Goal: Find specific page/section: Find specific page/section

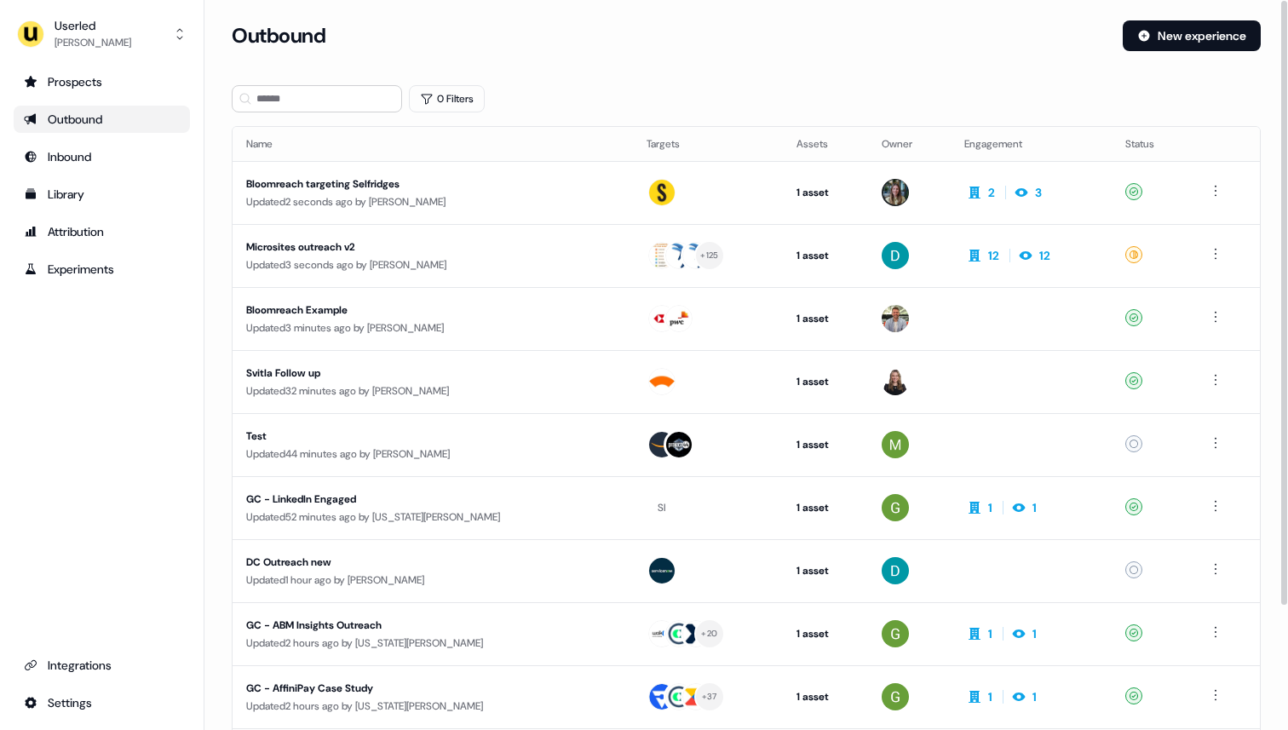
click at [612, 114] on section "Loading... Outbound New experience 0 Filters Name Targets Assets Owner Engageme…" at bounding box center [745, 450] width 1083 height 860
click at [529, 131] on th "Name" at bounding box center [433, 144] width 400 height 34
click at [47, 373] on div "Prospects Outbound Inbound Library Attribution Experiments Integrations Settings" at bounding box center [102, 392] width 176 height 648
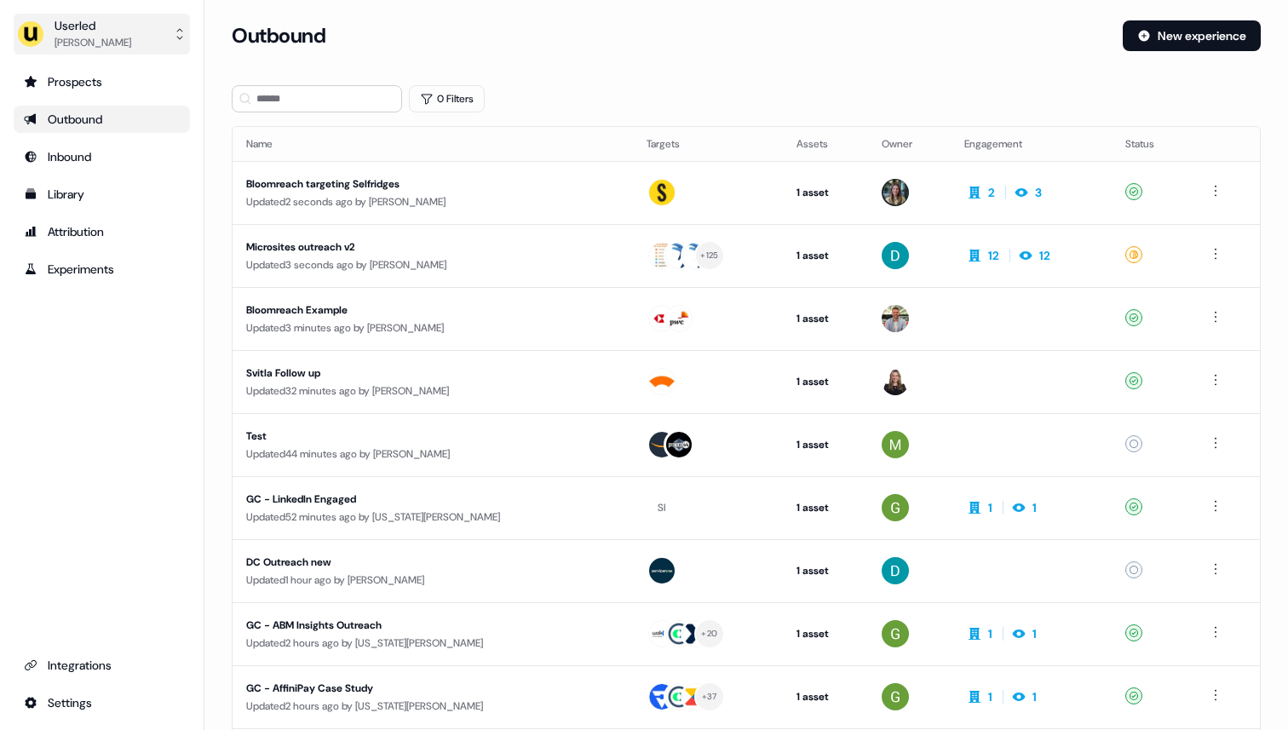
click at [95, 35] on div "[PERSON_NAME]" at bounding box center [93, 42] width 77 height 17
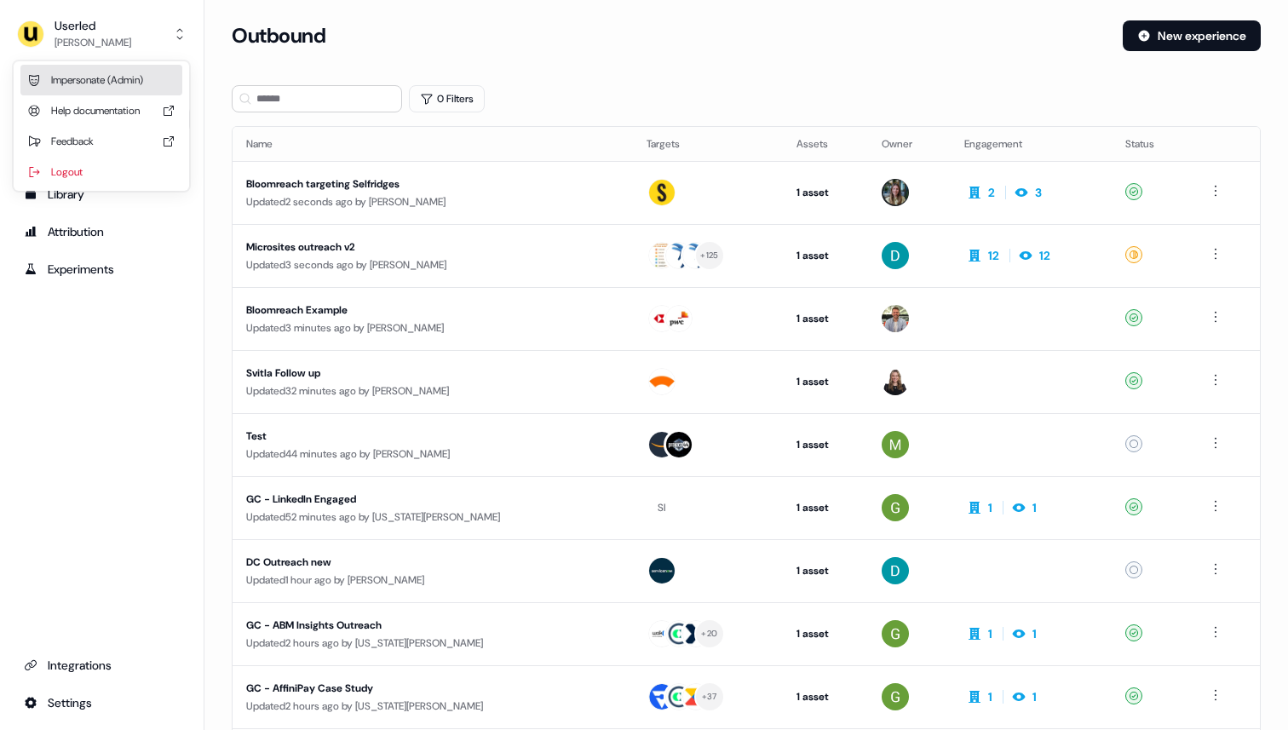
click at [98, 83] on div "Impersonate (Admin)" at bounding box center [101, 80] width 162 height 31
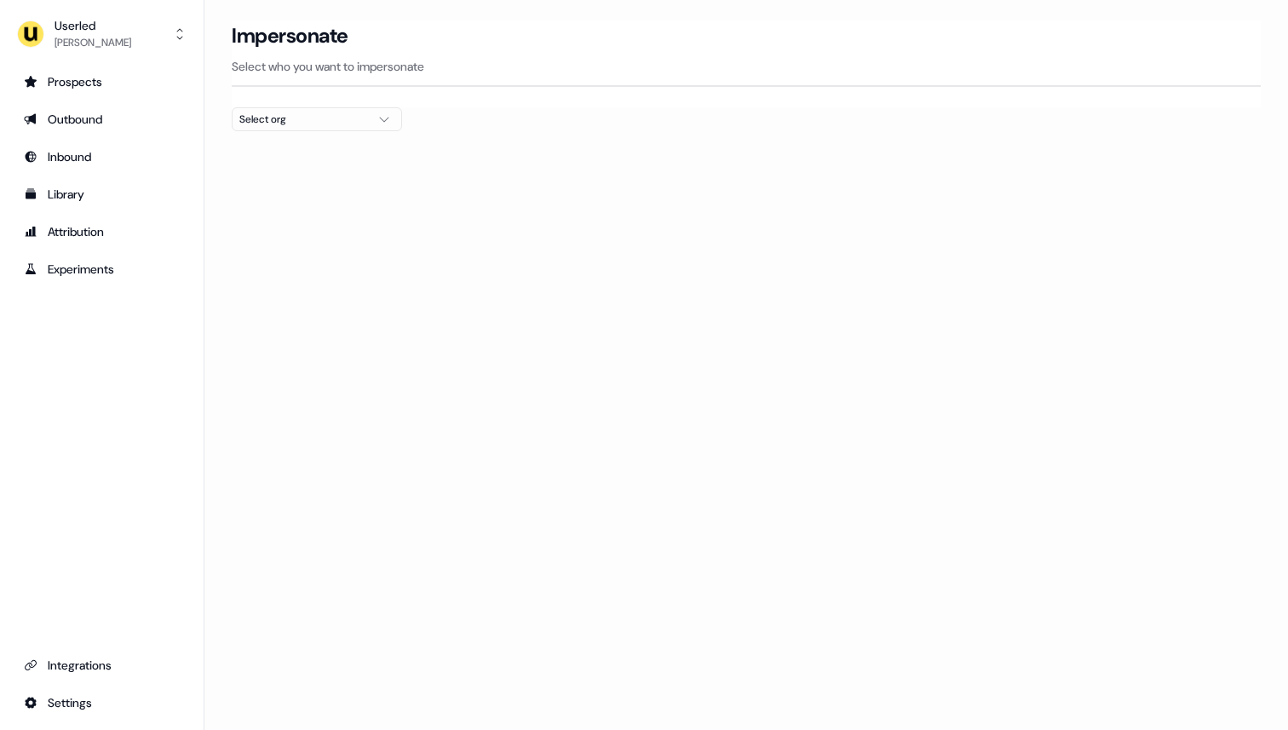
click at [264, 121] on div "Select org" at bounding box center [303, 119] width 128 height 17
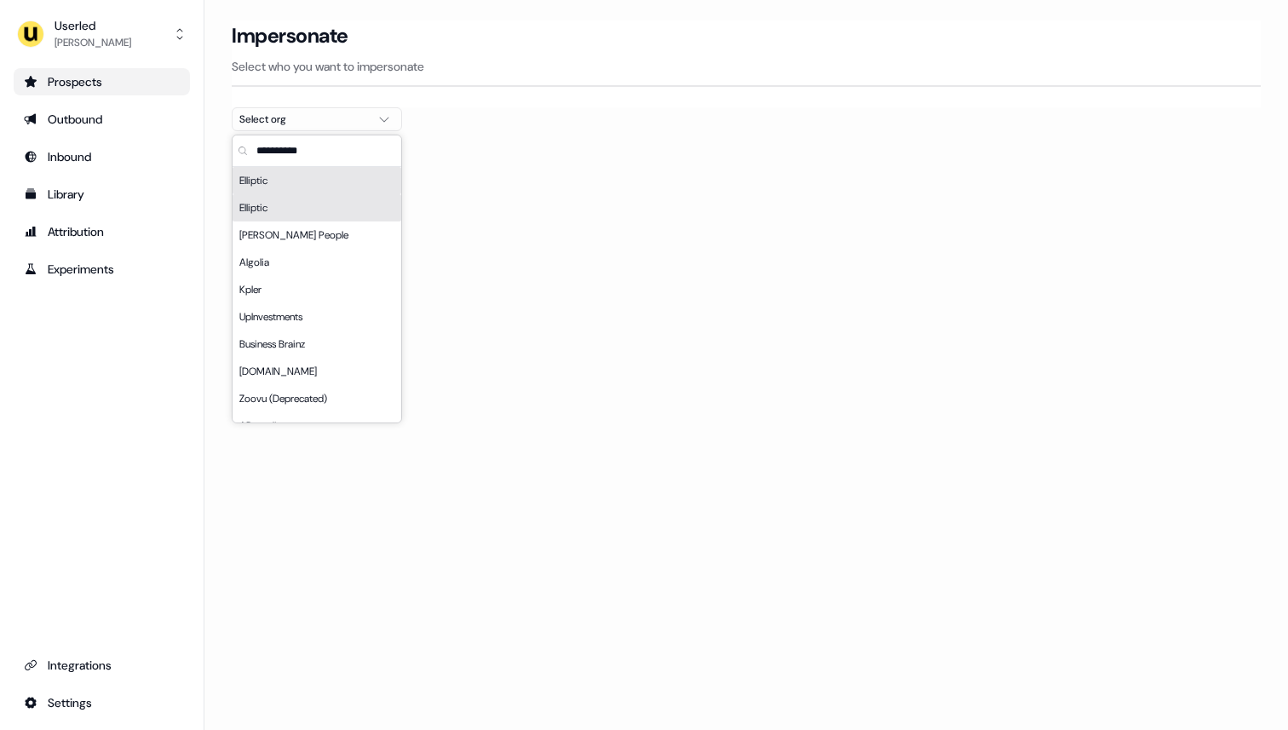
click at [108, 78] on div "Prospects" at bounding box center [102, 81] width 156 height 17
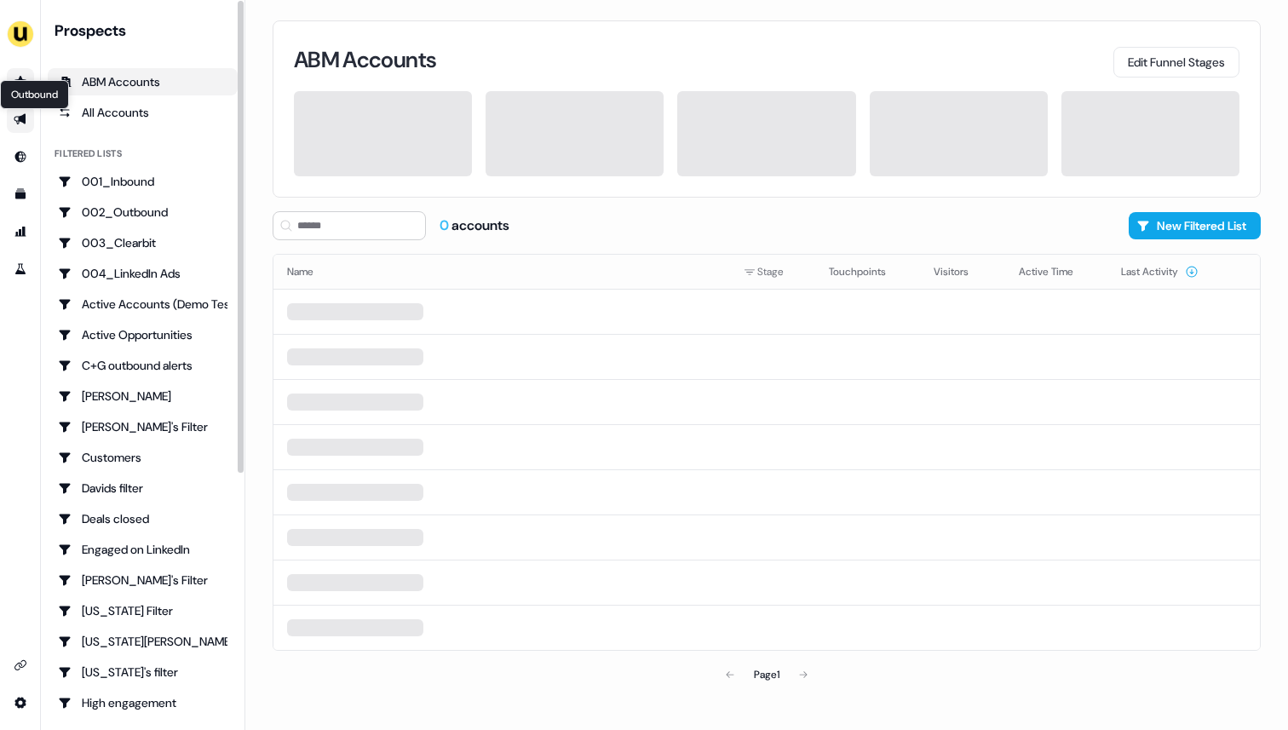
click at [22, 121] on icon "Go to outbound experience" at bounding box center [20, 119] width 12 height 11
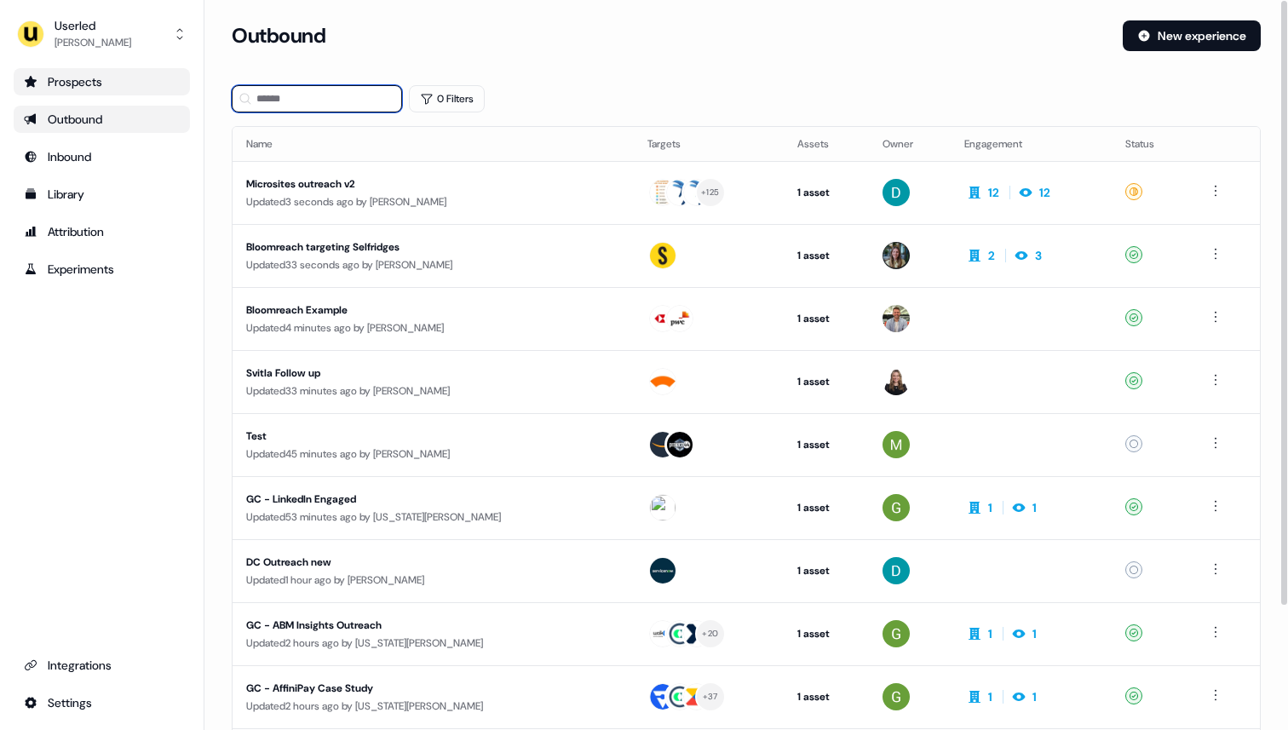
click at [296, 92] on input at bounding box center [317, 98] width 170 height 27
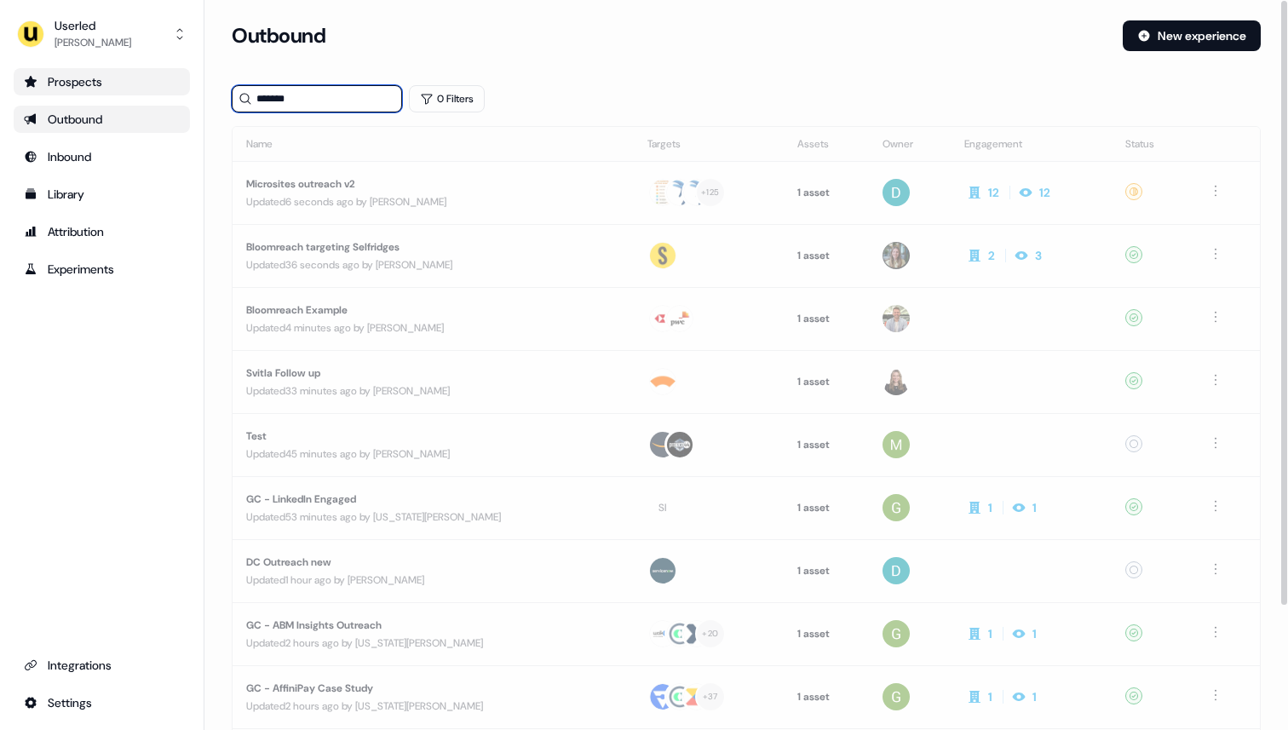
type input "*******"
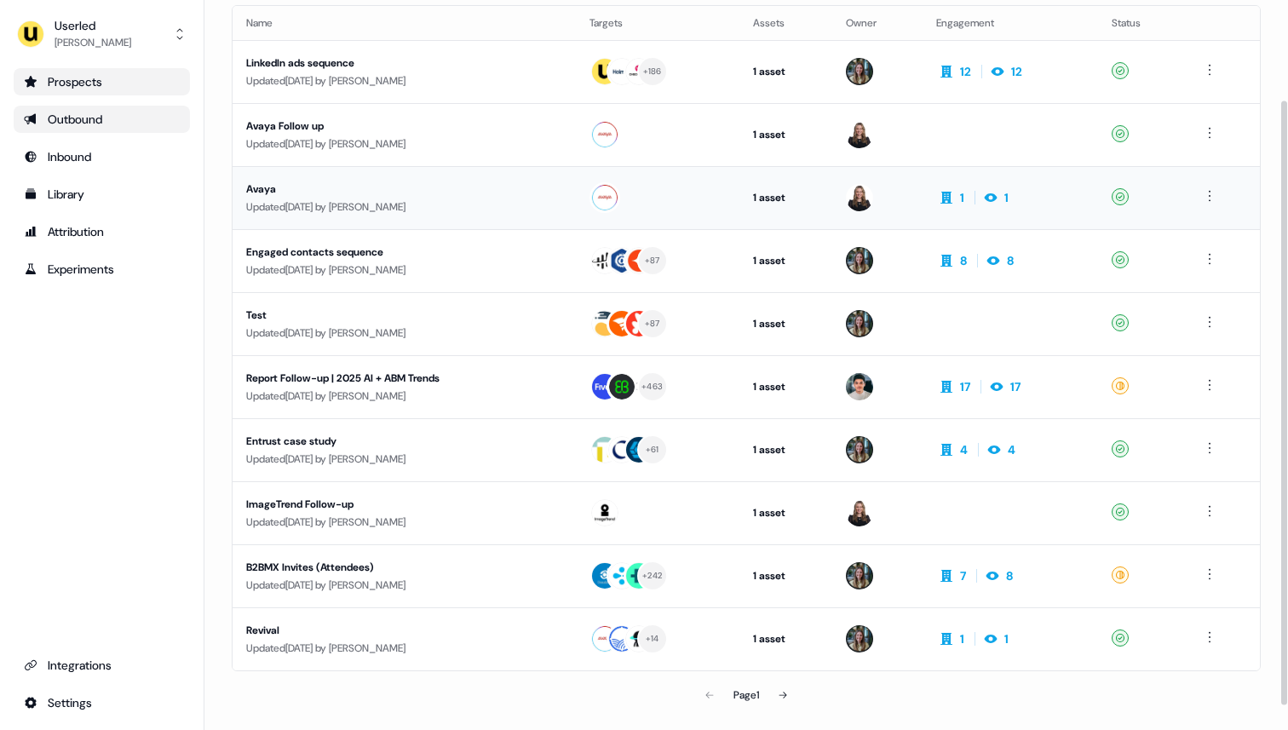
scroll to position [150, 0]
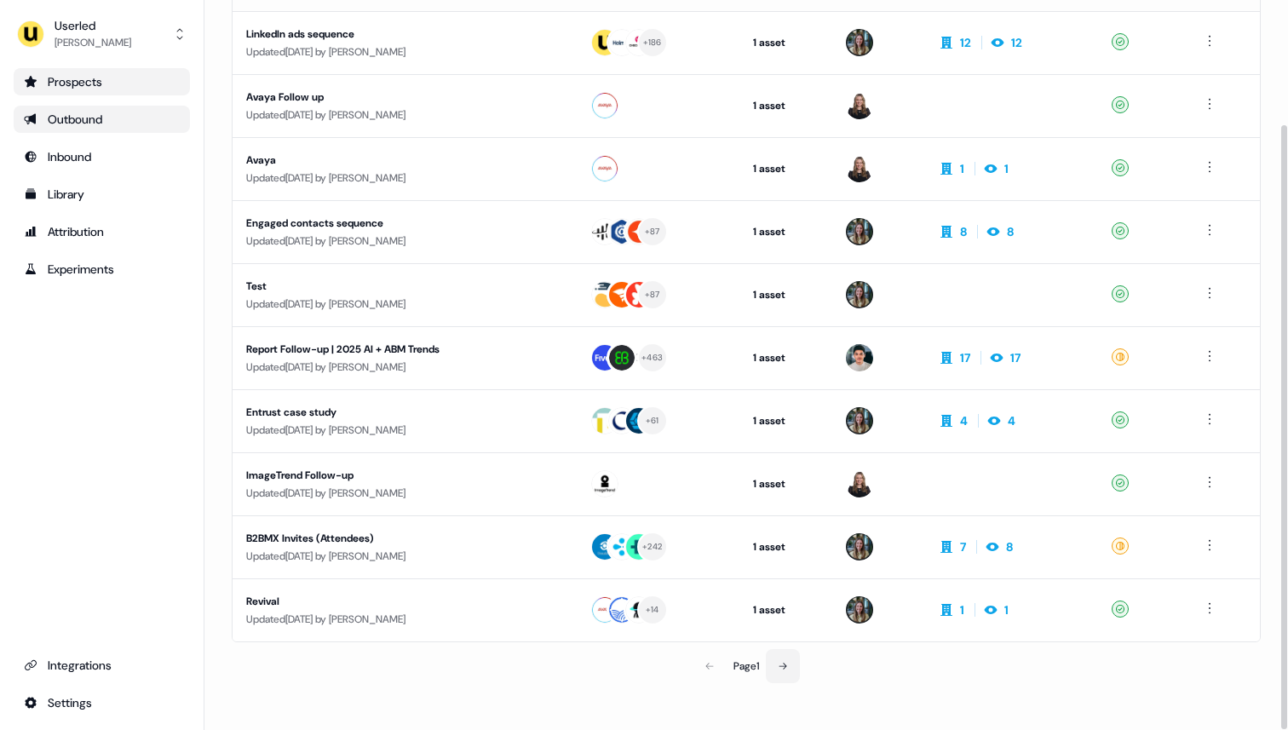
click at [780, 664] on icon at bounding box center [783, 666] width 10 height 10
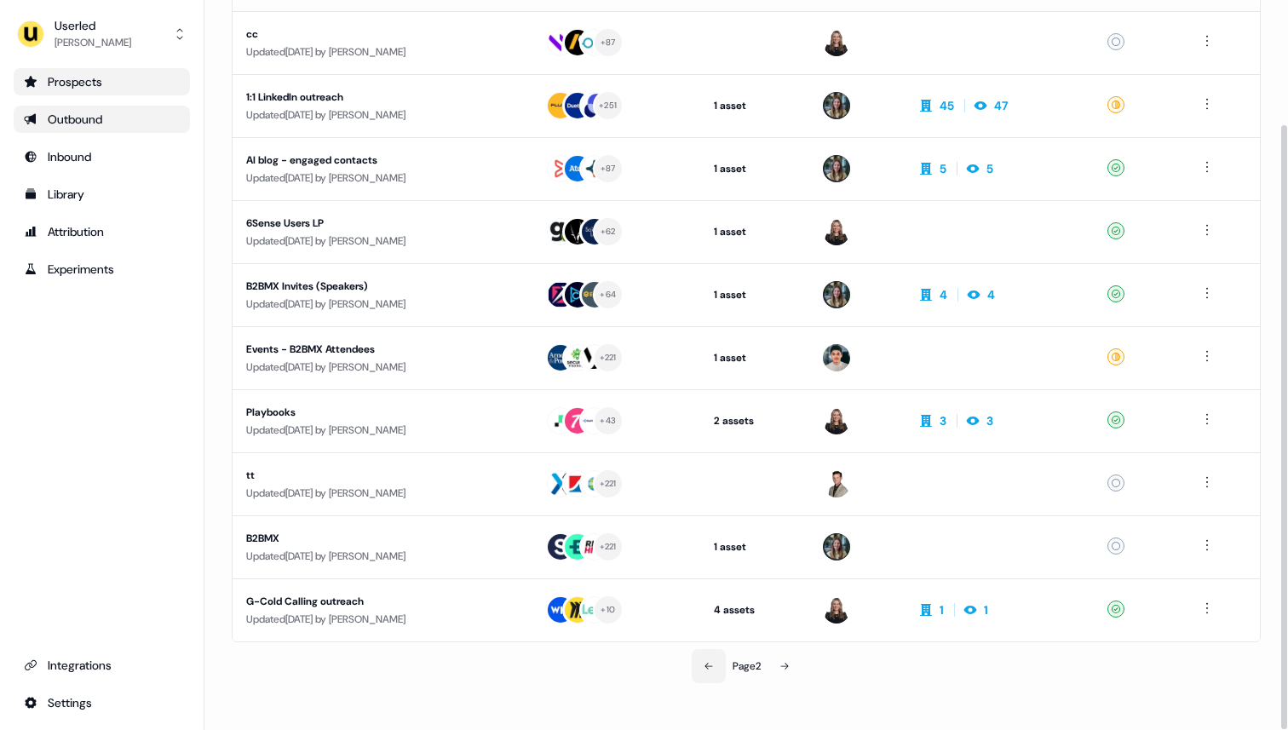
click at [706, 668] on icon at bounding box center [709, 666] width 10 height 10
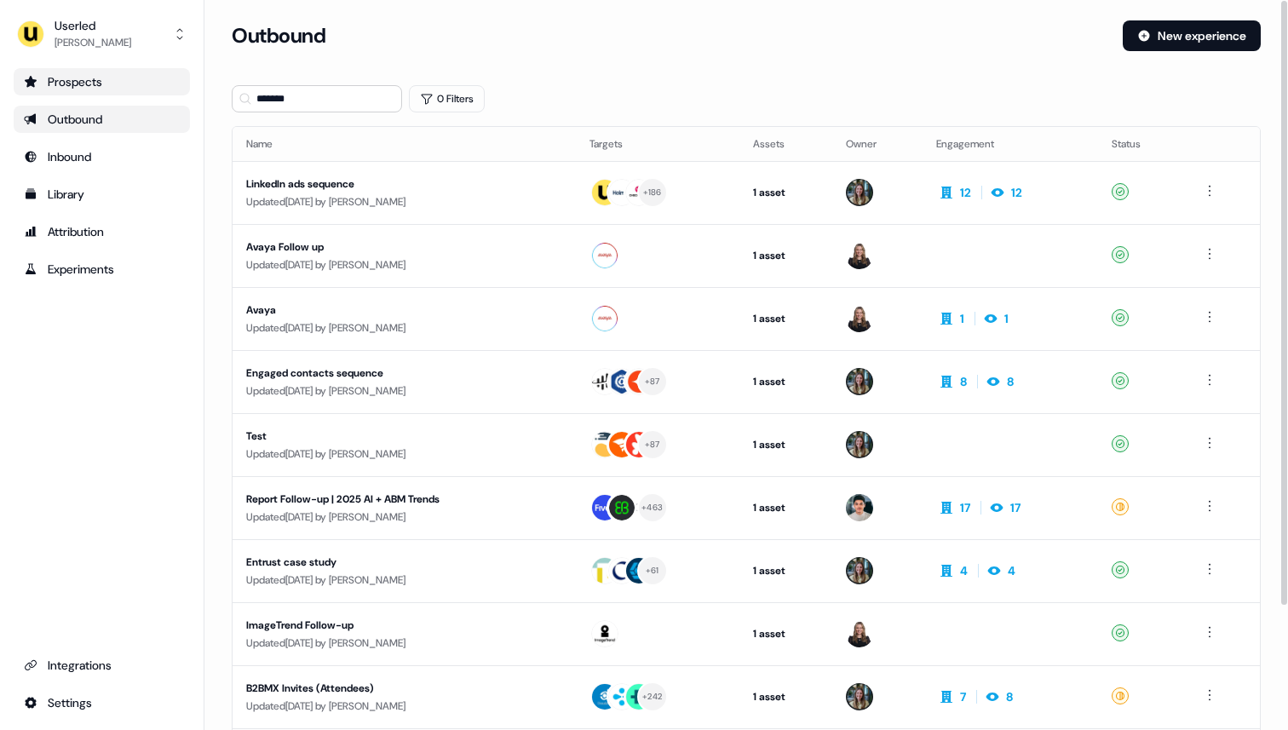
click at [79, 76] on div "Prospects" at bounding box center [102, 81] width 156 height 17
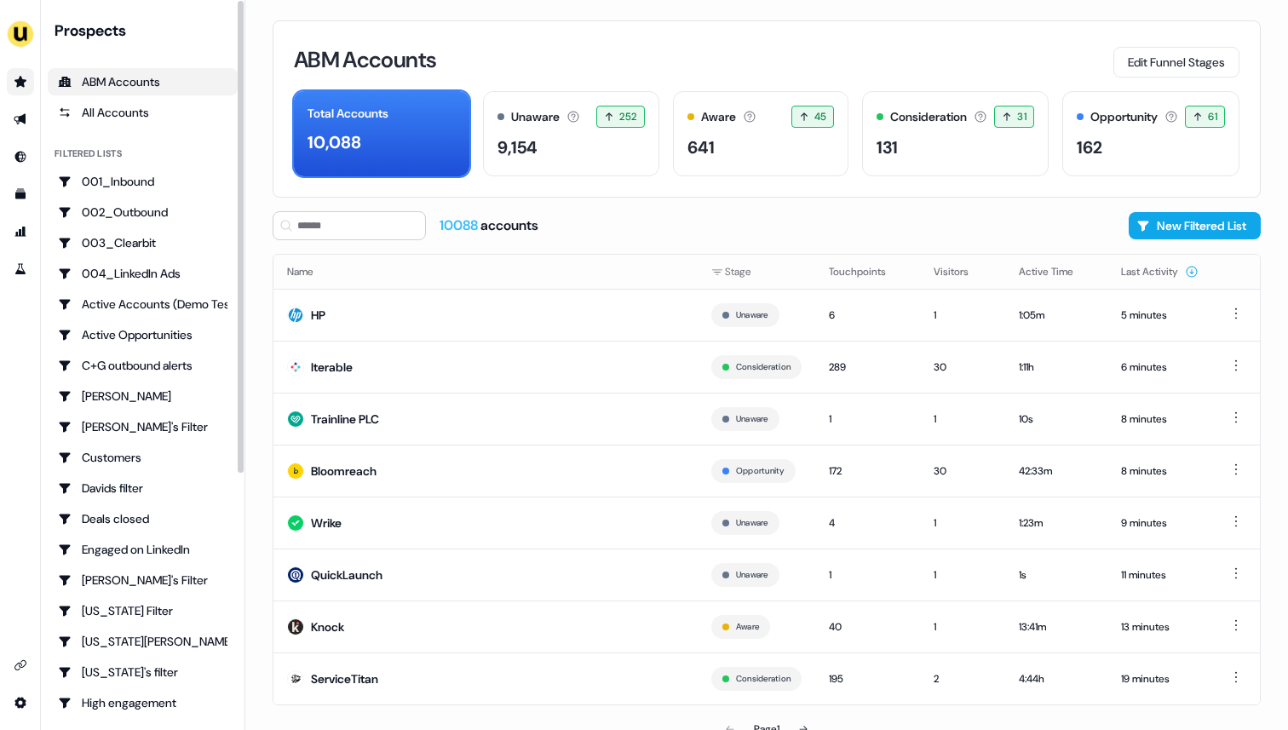
click at [20, 78] on icon "Go to prospects" at bounding box center [20, 81] width 12 height 11
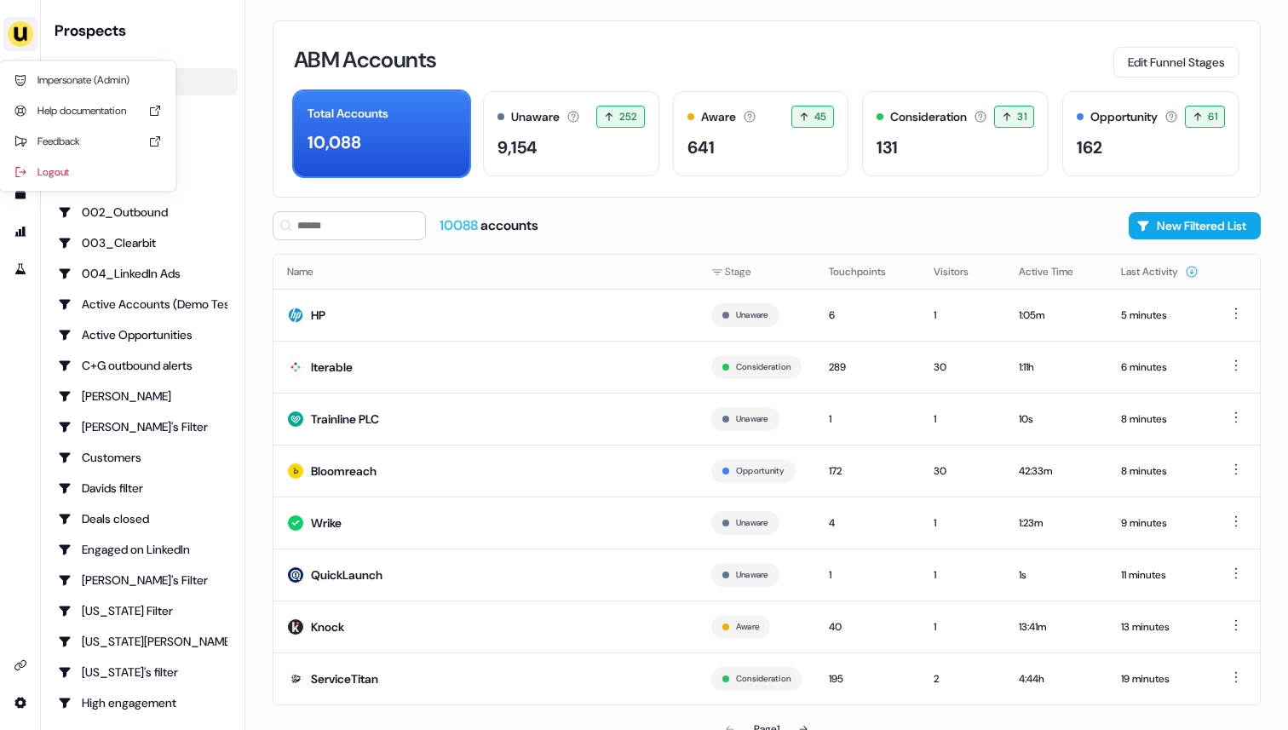
click at [21, 34] on img "side nav menu" at bounding box center [20, 33] width 27 height 27
click at [20, 26] on img "side nav menu" at bounding box center [20, 33] width 27 height 27
click at [21, 121] on icon "Go to outbound experience" at bounding box center [20, 119] width 12 height 11
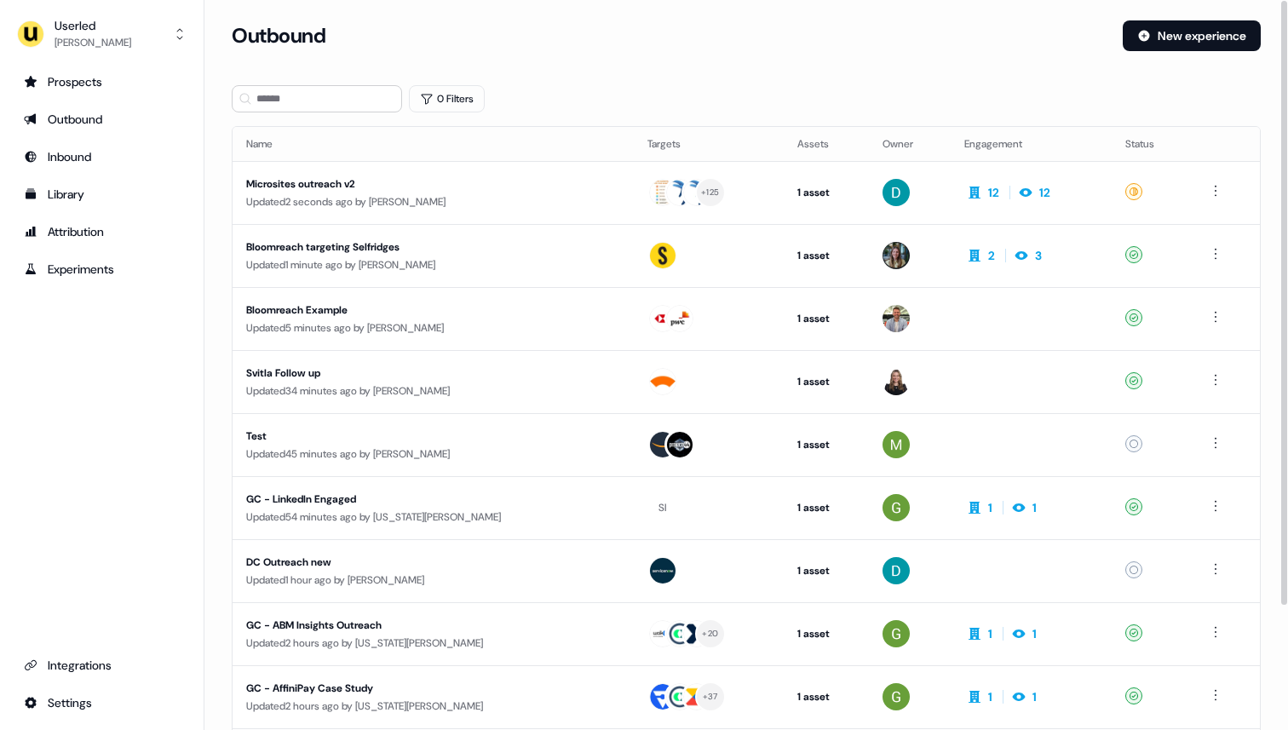
click at [490, 52] on div "Outbound New experience" at bounding box center [746, 45] width 1029 height 51
click at [559, 81] on section "Loading... Outbound New experience 0 Filters Name Targets Assets Owner Engageme…" at bounding box center [745, 450] width 1083 height 860
